Goal: Information Seeking & Learning: Learn about a topic

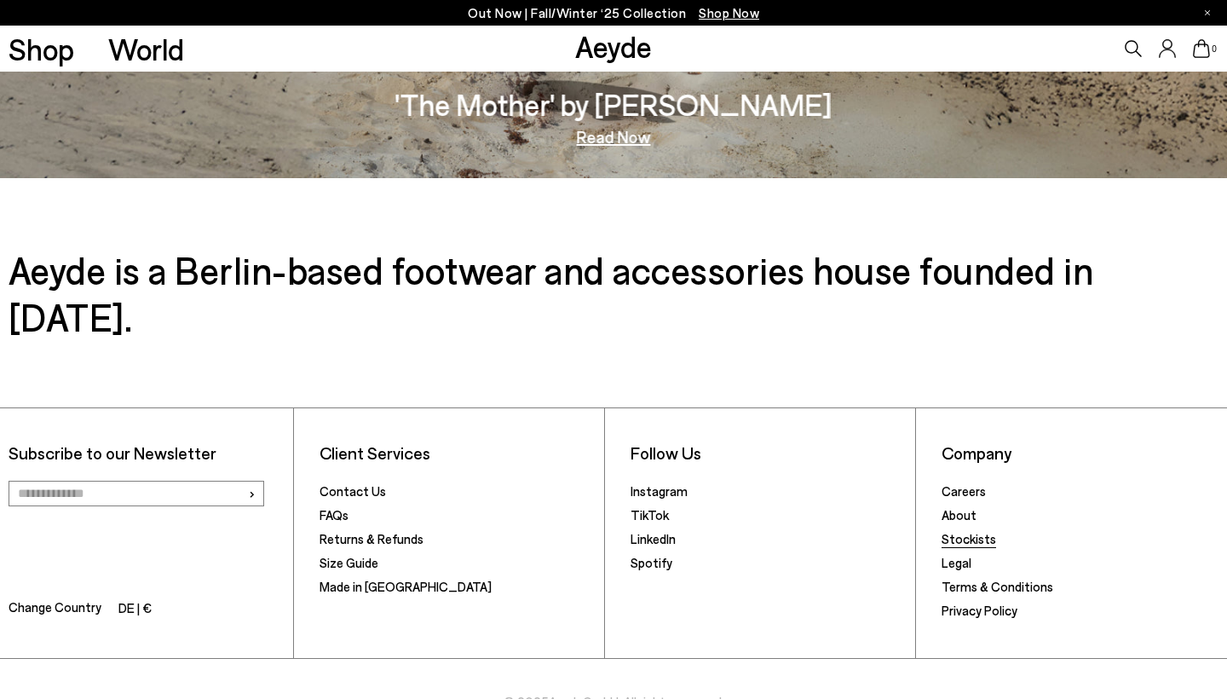
scroll to position [2940, 0]
click at [348, 484] on link "Contact Us" at bounding box center [352, 491] width 66 height 15
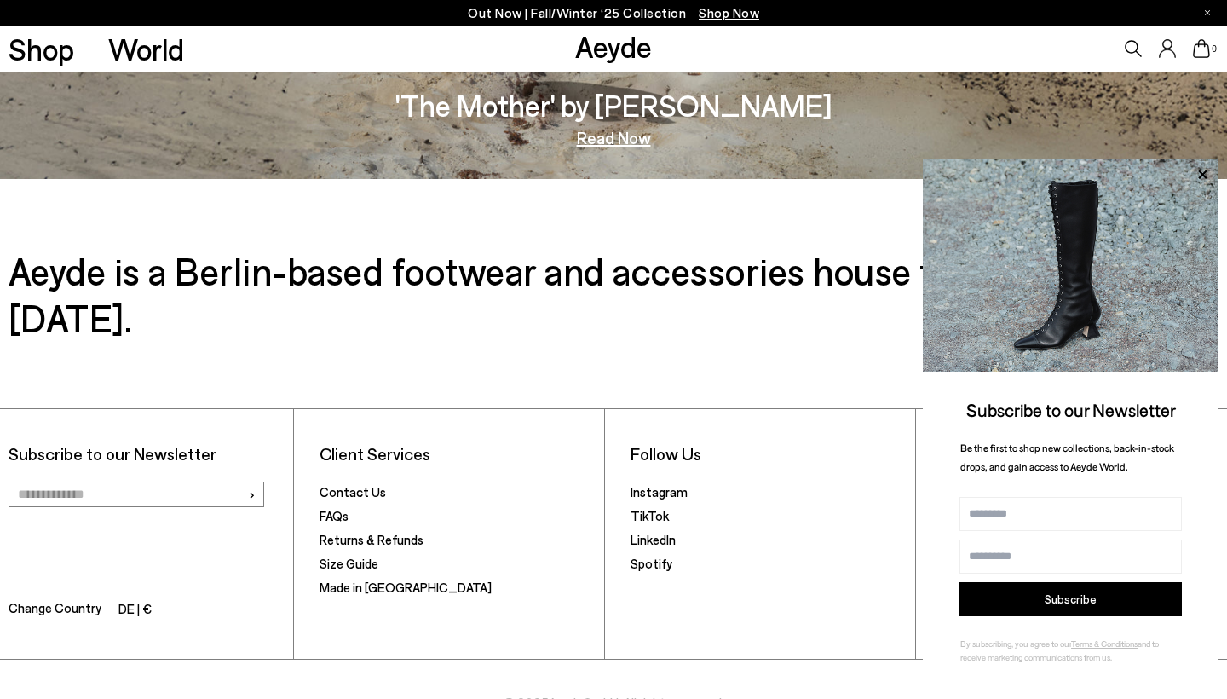
click at [966, 468] on span "Be the first to shop new collections, back-in-stock drops, and gain access to A…" at bounding box center [1067, 457] width 214 height 32
click at [1211, 175] on icon at bounding box center [1202, 175] width 22 height 22
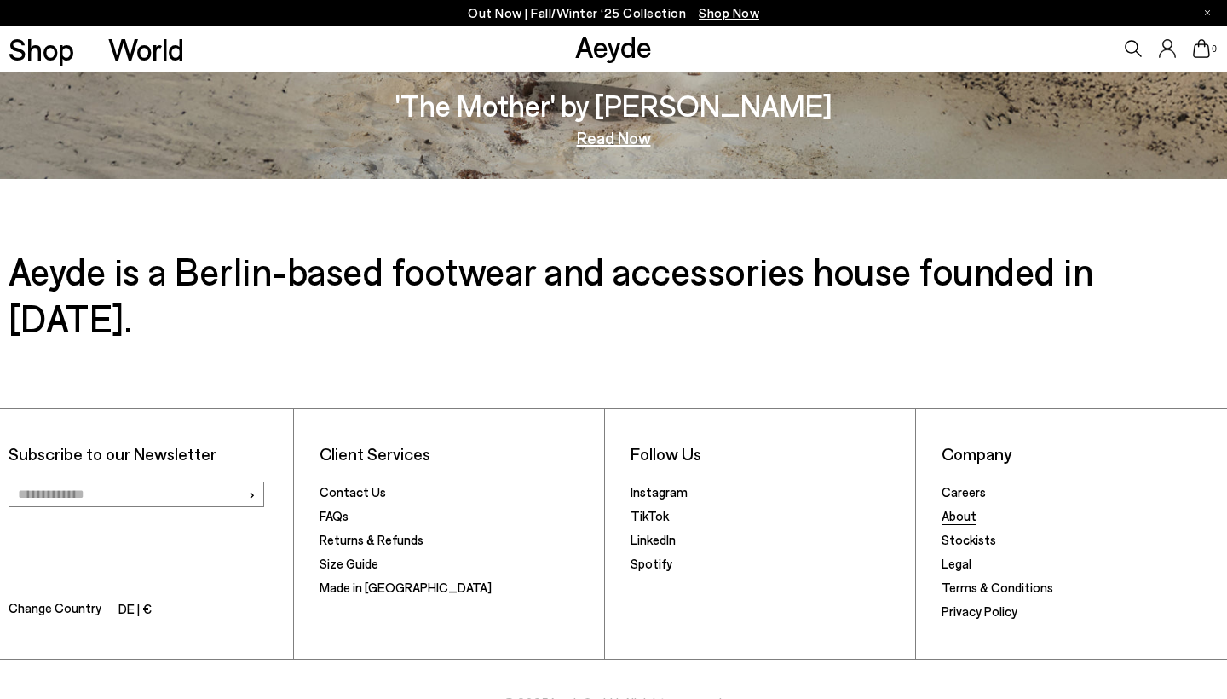
click at [960, 508] on link "About" at bounding box center [958, 515] width 35 height 15
